Goal: Information Seeking & Learning: Learn about a topic

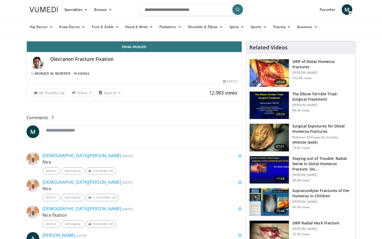
click at [242, 25] on div "Current Time 3:23 / Duration 7:08" at bounding box center [134, 22] width 215 height 5
click at [224, 41] on div "10 seconds Tap to unmute" at bounding box center [134, 41] width 215 height 0
click at [242, 30] on div "Loaded : 0.00% 5:41 5:41" at bounding box center [134, 27] width 215 height 5
click at [242, 41] on div "10 seconds Tap to unmute" at bounding box center [134, 41] width 215 height 0
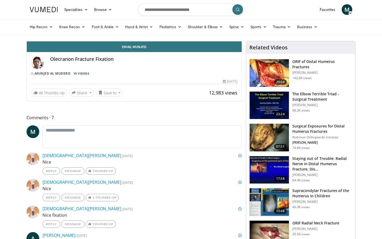
click div "20 seconds Tap to unmute"
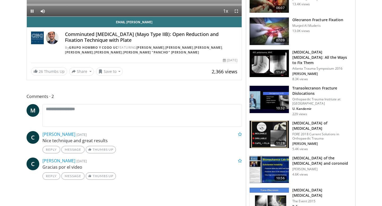
scroll to position [144, 0]
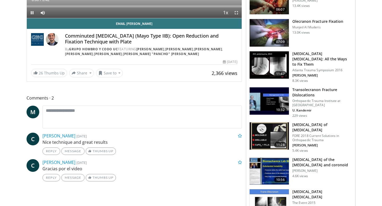
click at [268, 56] on img at bounding box center [269, 65] width 39 height 28
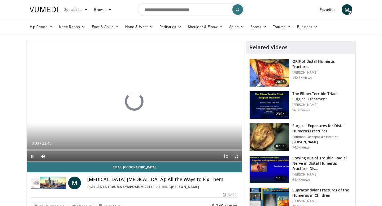
click at [235, 156] on span "Video Player" at bounding box center [236, 156] width 11 height 11
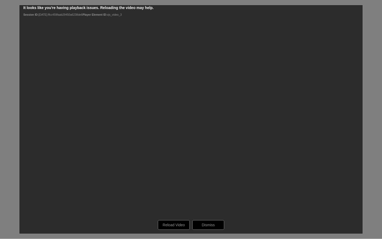
click at [178, 133] on div "10 seconds Tap to unmute" at bounding box center [191, 119] width 382 height 238
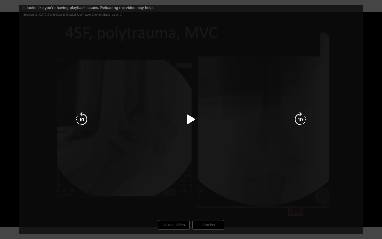
click at [173, 206] on div "10 seconds Tap to unmute" at bounding box center [191, 119] width 382 height 238
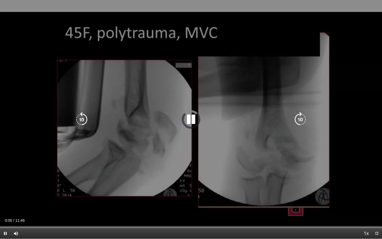
click at [212, 106] on div "10 seconds Tap to unmute" at bounding box center [191, 119] width 382 height 238
click at [260, 108] on div "10 seconds Tap to unmute" at bounding box center [191, 119] width 382 height 238
click at [264, 86] on div "10 seconds Tap to unmute" at bounding box center [191, 119] width 382 height 238
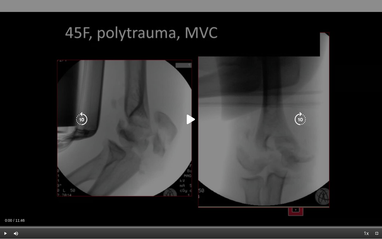
click at [264, 86] on div "10 seconds Tap to unmute" at bounding box center [191, 119] width 382 height 238
click at [300, 121] on icon "Video Player" at bounding box center [300, 119] width 15 height 15
click at [80, 120] on icon "Video Player" at bounding box center [81, 119] width 15 height 15
click at [78, 178] on div "10 seconds Tap to unmute" at bounding box center [191, 119] width 382 height 238
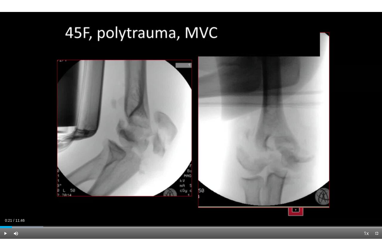
click at [78, 178] on div "10 seconds Tap to unmute" at bounding box center [191, 119] width 382 height 238
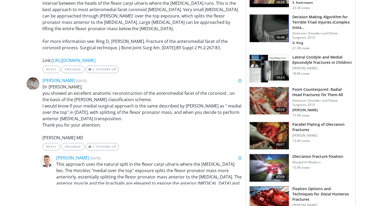
scroll to position [456, 0]
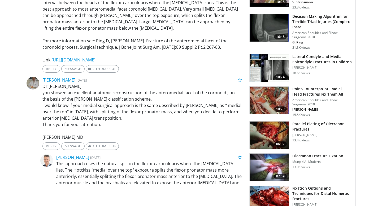
click at [268, 131] on img at bounding box center [269, 136] width 39 height 28
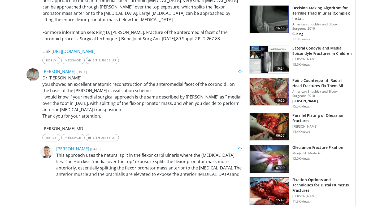
scroll to position [466, 0]
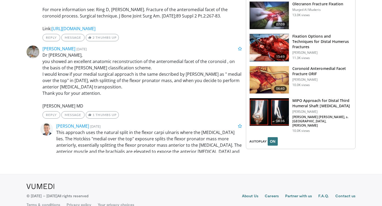
scroll to position [618, 0]
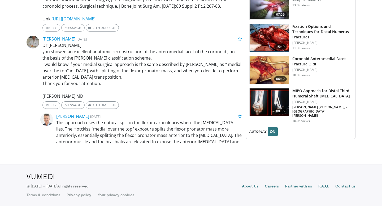
click at [271, 68] on img at bounding box center [269, 70] width 39 height 28
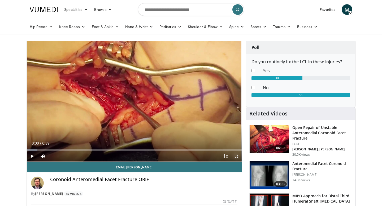
click at [237, 155] on span "Video Player" at bounding box center [236, 156] width 11 height 11
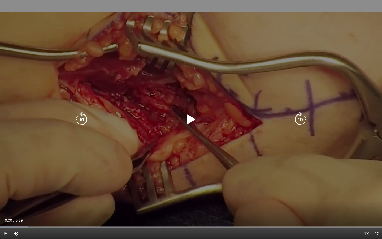
click at [206, 127] on div "10 seconds Tap to unmute" at bounding box center [191, 119] width 382 height 238
click at [154, 188] on div "10 seconds Tap to unmute" at bounding box center [191, 119] width 382 height 238
click at [84, 119] on icon "Video Player" at bounding box center [81, 119] width 15 height 15
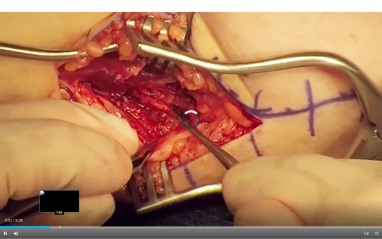
click at [59, 206] on div "Progress Bar" at bounding box center [59, 227] width 1 height 2
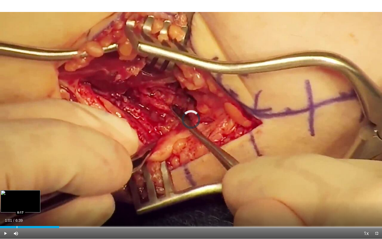
drag, startPoint x: 59, startPoint y: 226, endPoint x: 16, endPoint y: 225, distance: 42.7
click at [16, 206] on div "Loaded : 0.00% 0:17 0:17" at bounding box center [191, 225] width 382 height 5
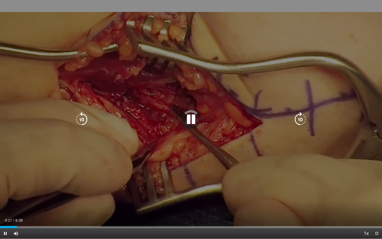
click at [80, 116] on icon "Video Player" at bounding box center [81, 119] width 15 height 15
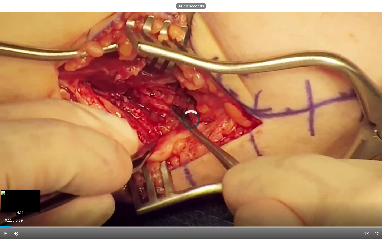
click at [11, 206] on div "Progress Bar" at bounding box center [11, 227] width 1 height 2
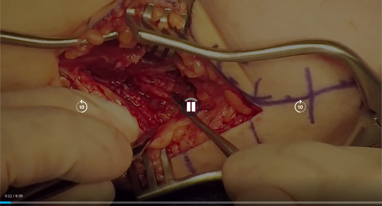
scroll to position [22, 0]
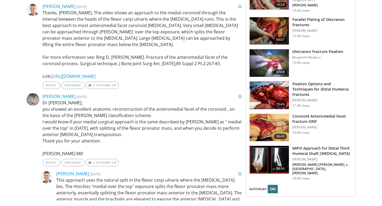
click at [265, 129] on img at bounding box center [269, 128] width 39 height 28
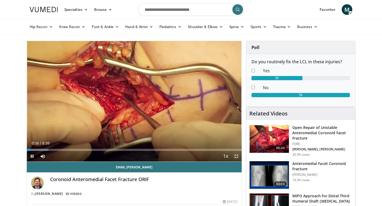
click at [237, 156] on span "Video Player" at bounding box center [236, 156] width 11 height 11
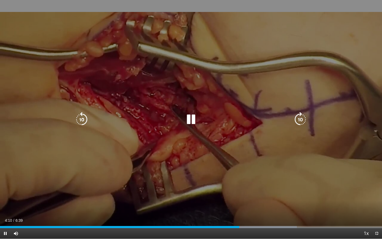
click at [221, 152] on div "10 seconds Tap to unmute" at bounding box center [191, 119] width 382 height 238
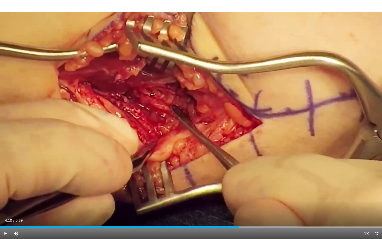
click at [221, 152] on div "10 seconds Tap to unmute" at bounding box center [191, 119] width 382 height 238
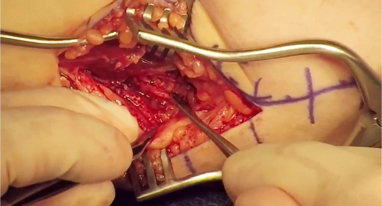
scroll to position [12, 0]
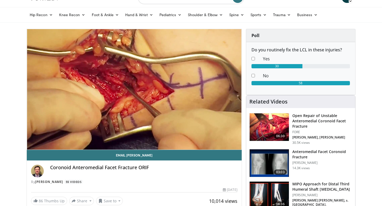
click at [264, 124] on img at bounding box center [269, 128] width 39 height 28
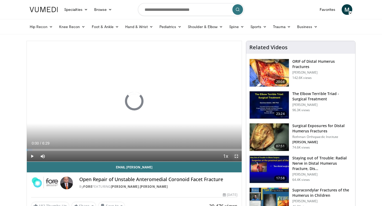
click at [236, 158] on span "Video Player" at bounding box center [236, 156] width 11 height 11
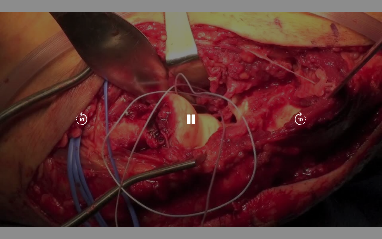
click at [203, 160] on div "10 seconds Tap to unmute" at bounding box center [191, 119] width 382 height 238
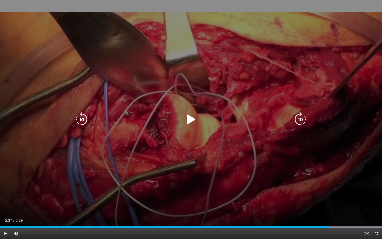
click at [203, 160] on div "10 seconds Tap to unmute" at bounding box center [191, 119] width 382 height 238
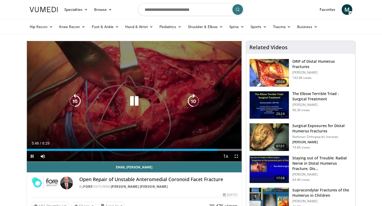
click at [102, 91] on div "10 seconds Tap to unmute" at bounding box center [134, 101] width 215 height 121
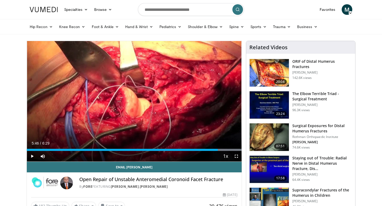
drag, startPoint x: 281, startPoint y: 166, endPoint x: 263, endPoint y: 1, distance: 166.2
